Goal: Task Accomplishment & Management: Complete application form

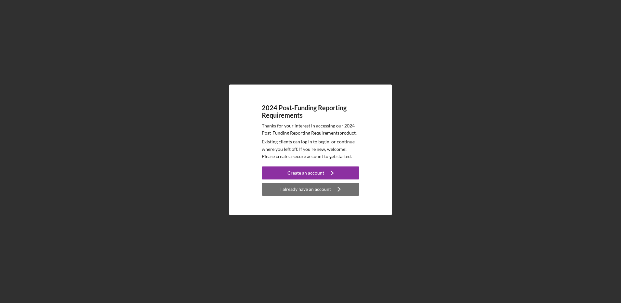
click at [301, 188] on div "I already have an account" at bounding box center [305, 188] width 51 height 13
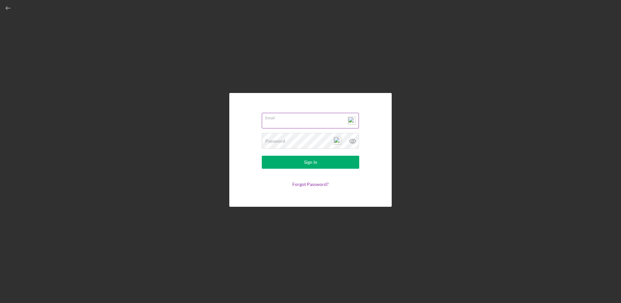
click at [270, 125] on input "Email" at bounding box center [310, 121] width 97 height 16
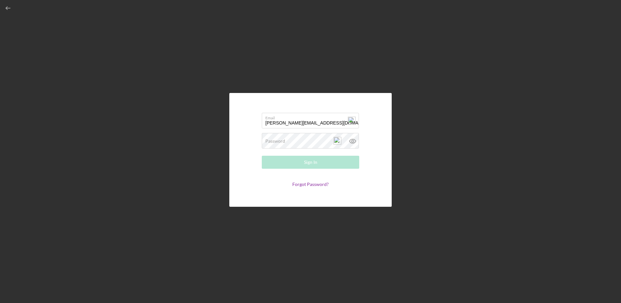
type input "[PERSON_NAME][EMAIL_ADDRESS][DOMAIN_NAME]"
click at [273, 143] on label "Password" at bounding box center [275, 140] width 20 height 5
click at [308, 160] on div "Sign In" at bounding box center [310, 161] width 13 height 13
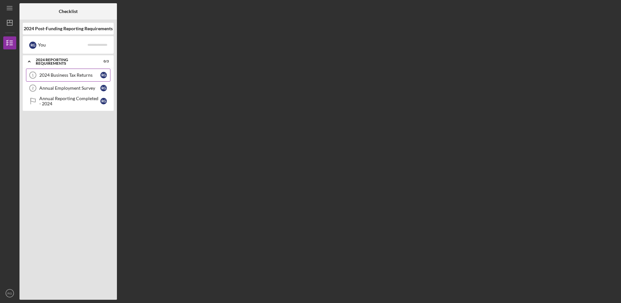
click at [59, 75] on div "2024 Business Tax Returns" at bounding box center [69, 74] width 61 height 5
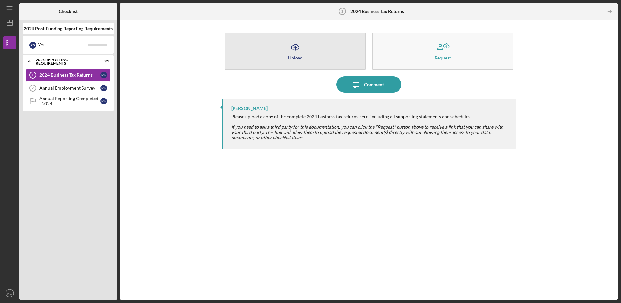
click at [292, 54] on icon "Icon/Upload" at bounding box center [295, 47] width 16 height 16
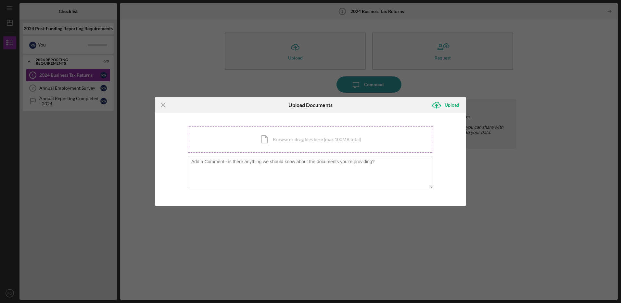
click at [281, 138] on div "Icon/Document Browse or drag files here (max 100MB total) Tap to choose files o…" at bounding box center [310, 139] width 245 height 27
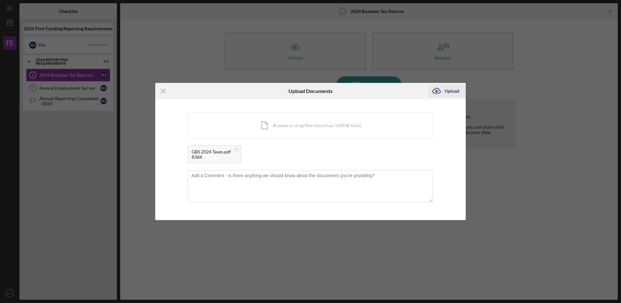
click at [446, 91] on div "Upload" at bounding box center [451, 90] width 15 height 13
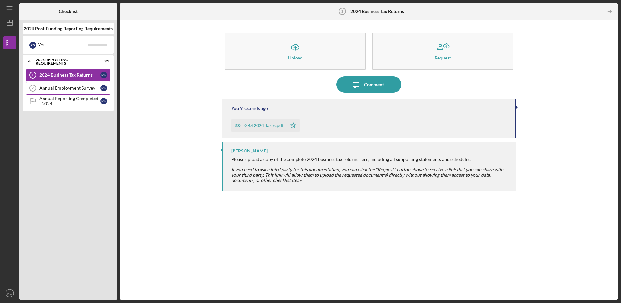
click at [52, 87] on div "Annual Employment Survey" at bounding box center [69, 87] width 61 height 5
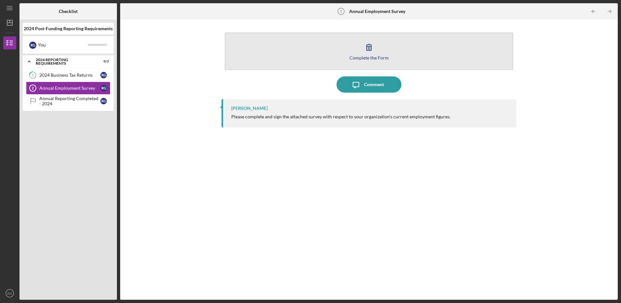
click at [367, 49] on icon "button" at bounding box center [369, 47] width 16 height 16
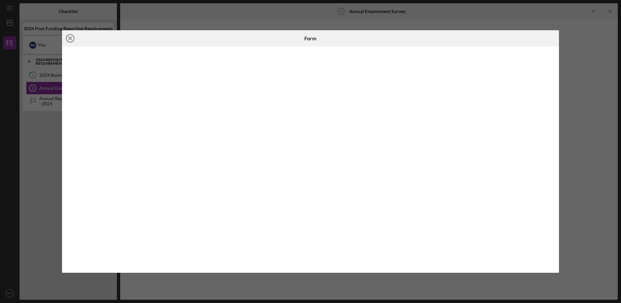
click at [68, 38] on icon "Icon/Close" at bounding box center [70, 38] width 16 height 16
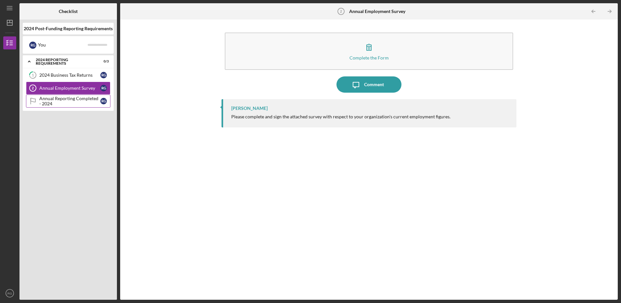
click at [65, 102] on div "Annual Reporting Completed - 2024" at bounding box center [69, 101] width 61 height 10
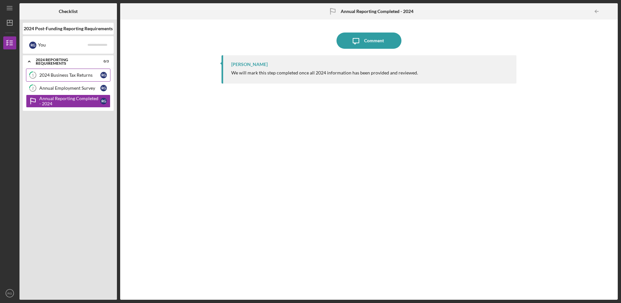
click at [51, 73] on div "2024 Business Tax Returns" at bounding box center [69, 74] width 61 height 5
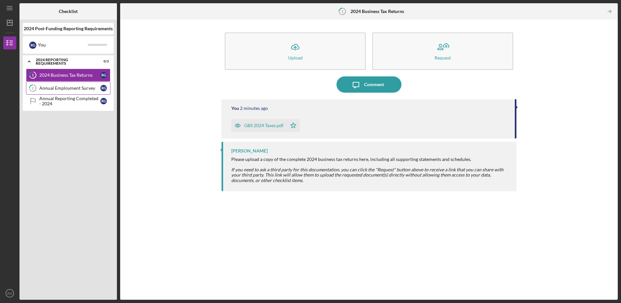
click at [64, 89] on div "Annual Employment Survey" at bounding box center [69, 87] width 61 height 5
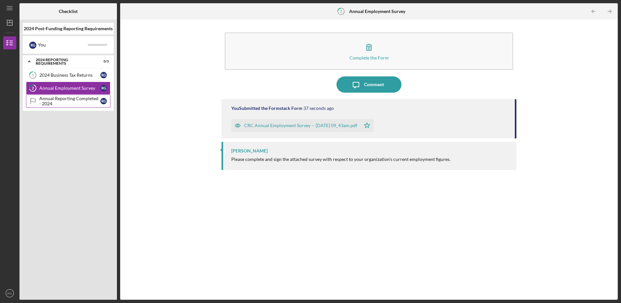
click at [51, 100] on div "Annual Reporting Completed - 2024" at bounding box center [69, 101] width 61 height 10
